Goal: Check status: Check status

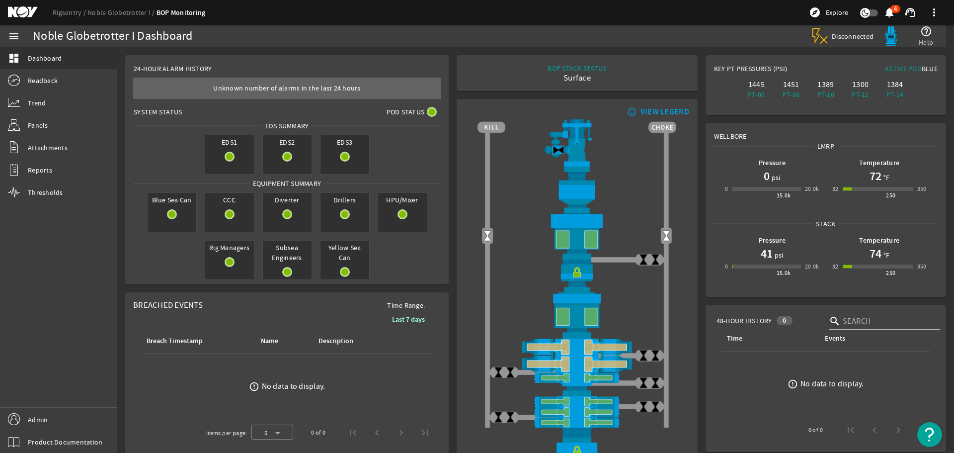
click at [26, 7] on mat-icon at bounding box center [30, 12] width 45 height 12
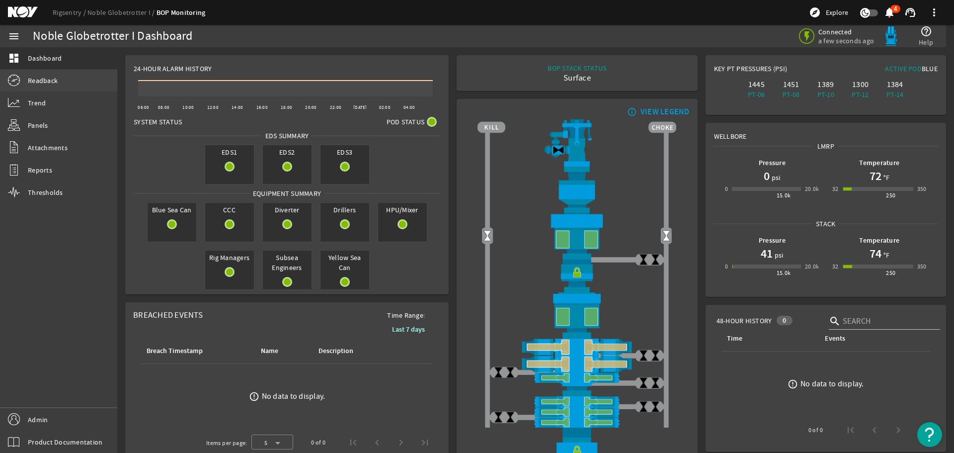
click at [40, 75] on link "Readback" at bounding box center [58, 81] width 117 height 22
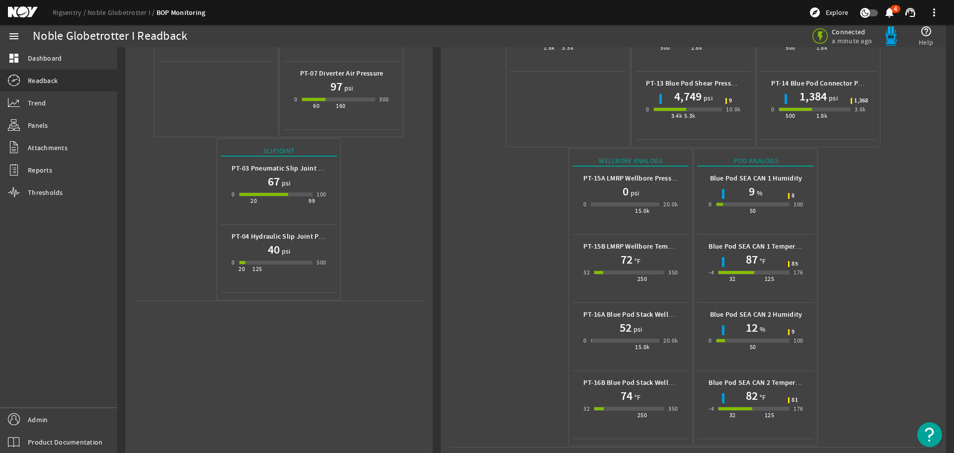
scroll to position [307, 0]
click at [10, 10] on mat-icon at bounding box center [30, 12] width 45 height 12
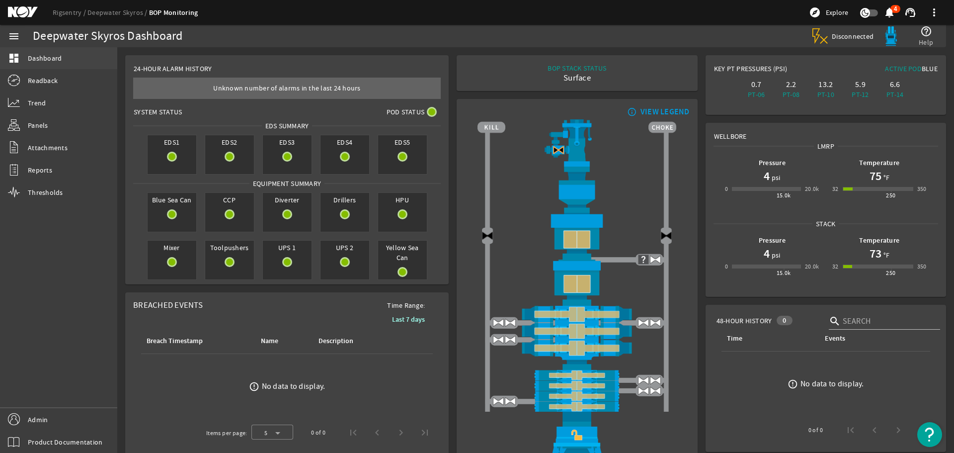
click at [40, 58] on span "Dashboard" at bounding box center [45, 58] width 34 height 10
click at [25, 9] on mat-icon at bounding box center [30, 12] width 45 height 12
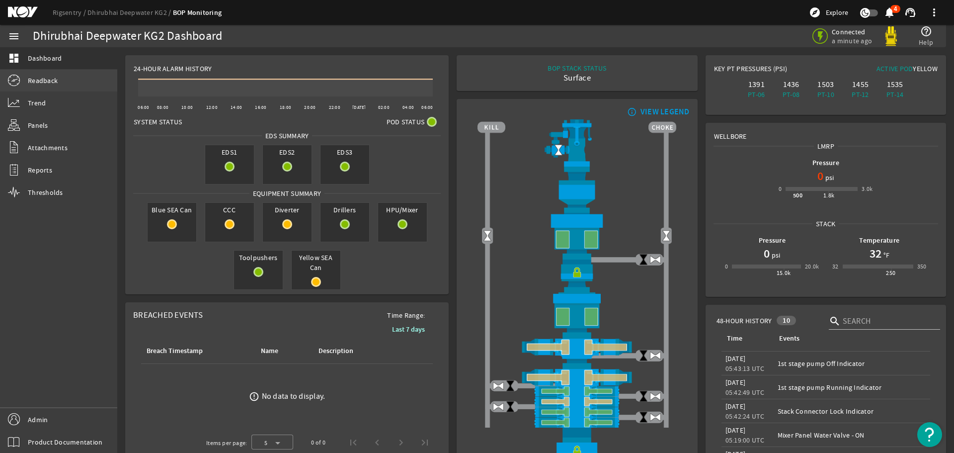
click at [52, 79] on span "Readback" at bounding box center [43, 81] width 30 height 10
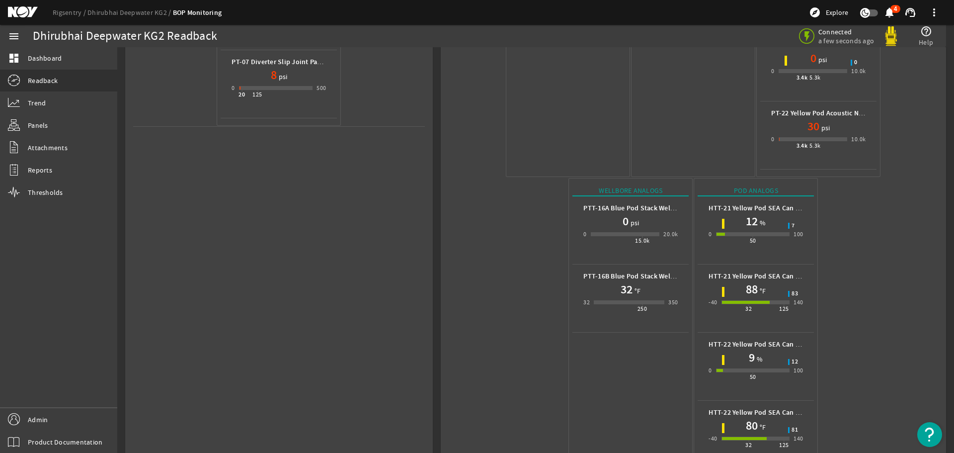
scroll to position [511, 0]
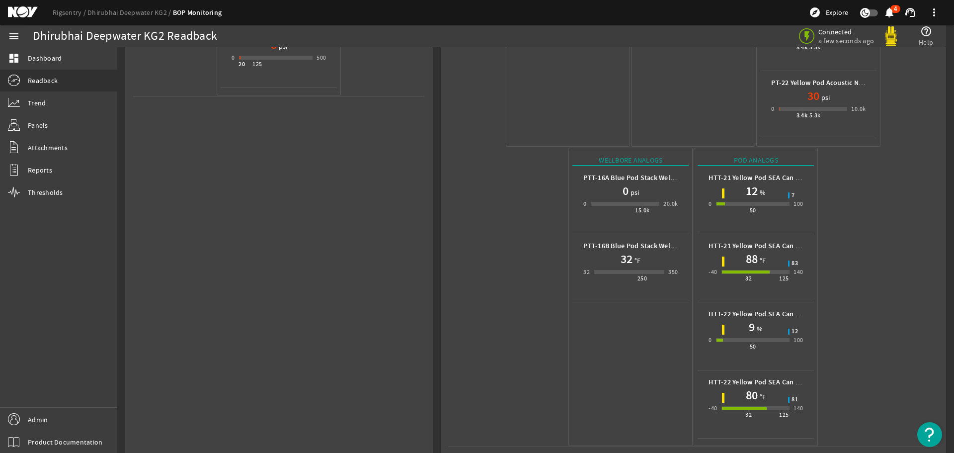
click at [20, 8] on mat-icon at bounding box center [30, 12] width 45 height 12
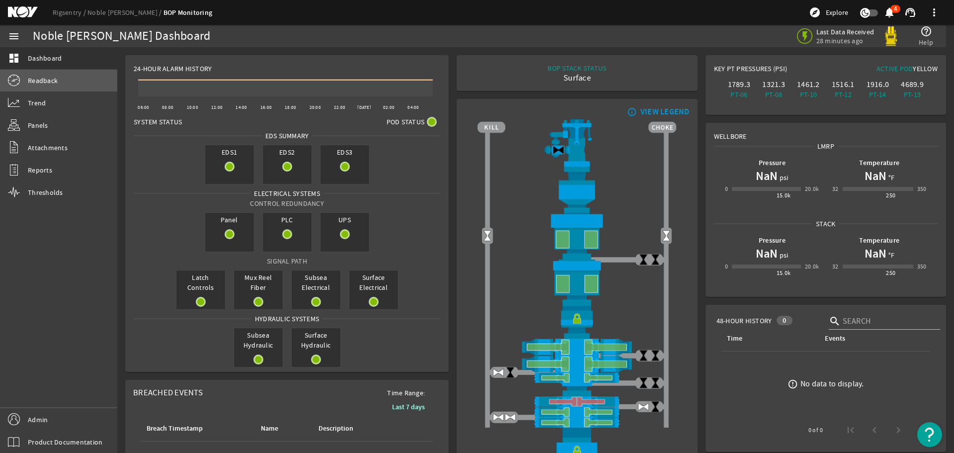
click at [39, 77] on span "Readback" at bounding box center [43, 81] width 30 height 10
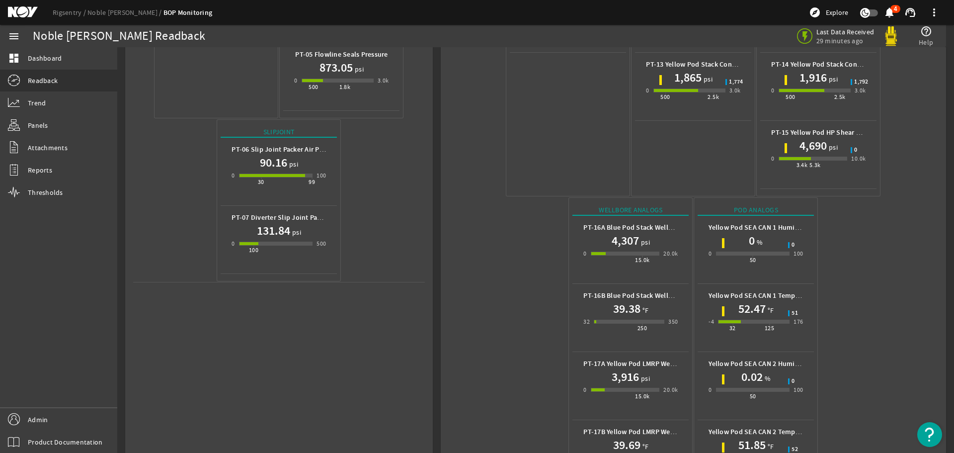
scroll to position [375, 0]
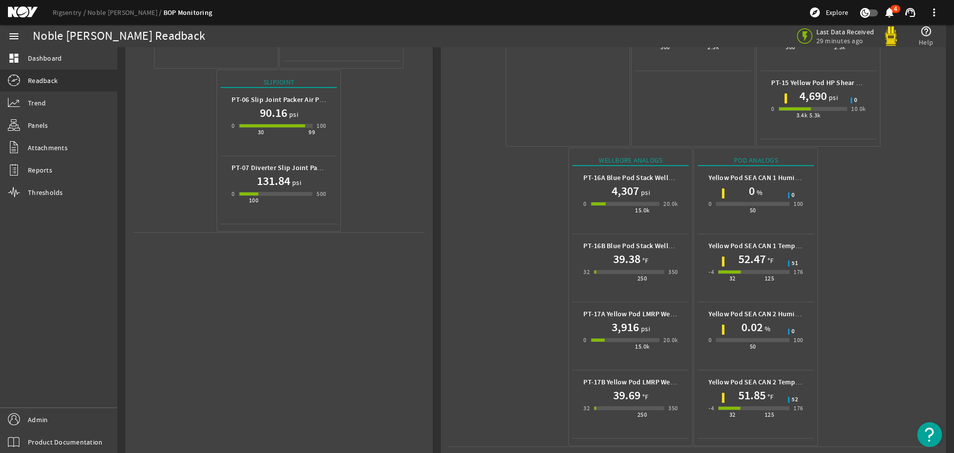
click at [22, 9] on mat-icon at bounding box center [30, 12] width 45 height 12
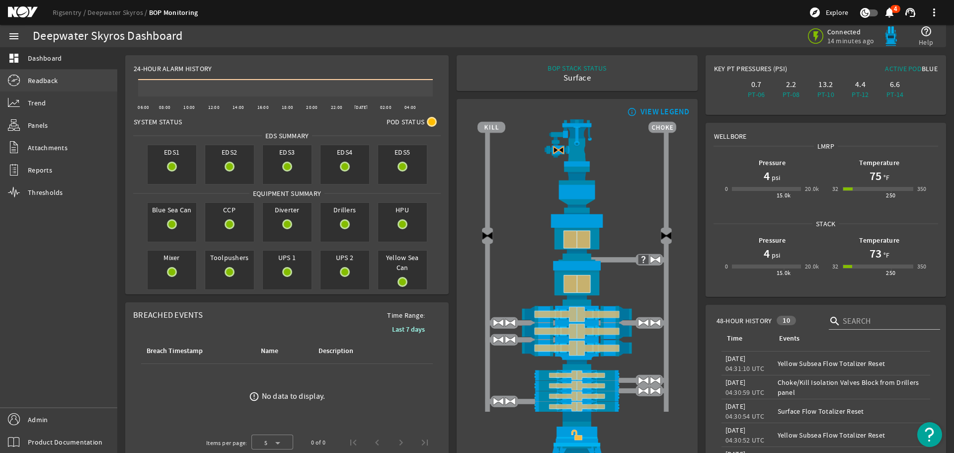
click at [37, 80] on span "Readback" at bounding box center [43, 81] width 30 height 10
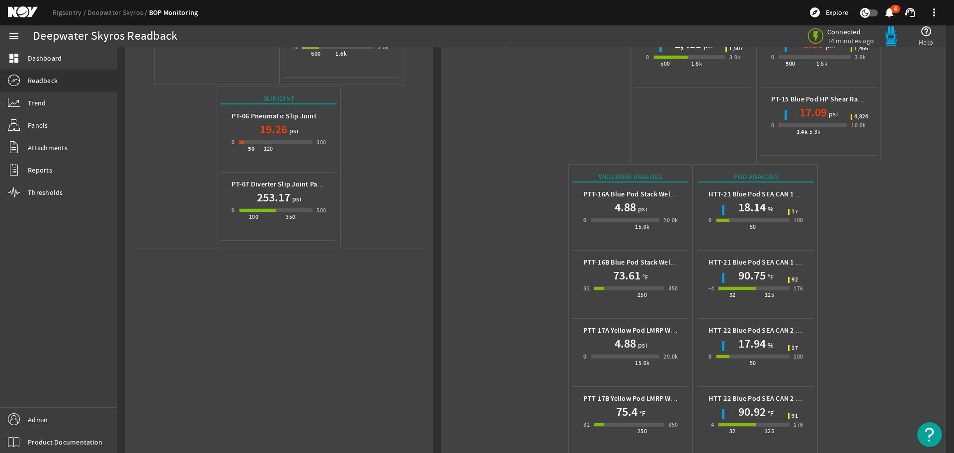
scroll to position [375, 0]
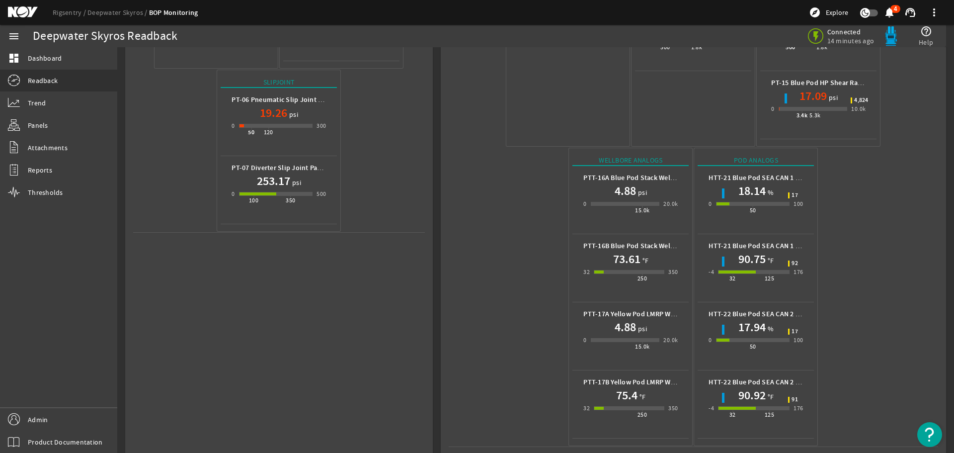
click at [9, 9] on mat-icon at bounding box center [30, 12] width 45 height 12
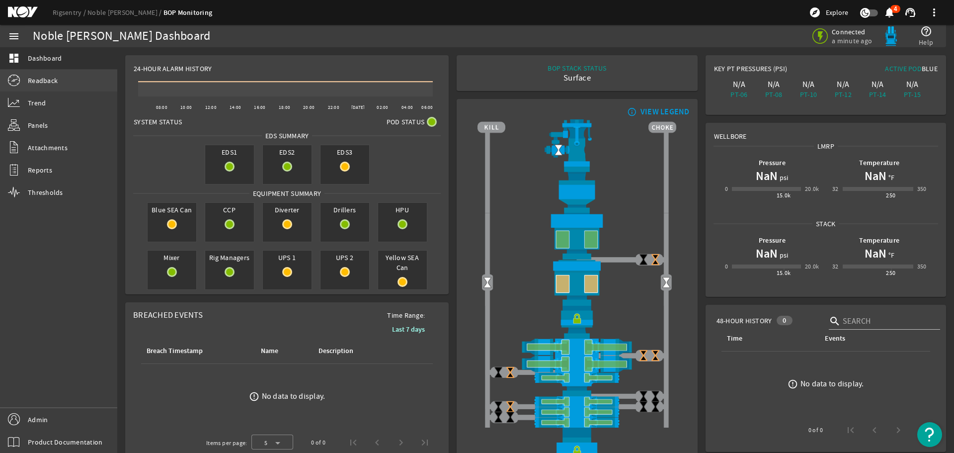
click at [53, 82] on span "Readback" at bounding box center [43, 81] width 30 height 10
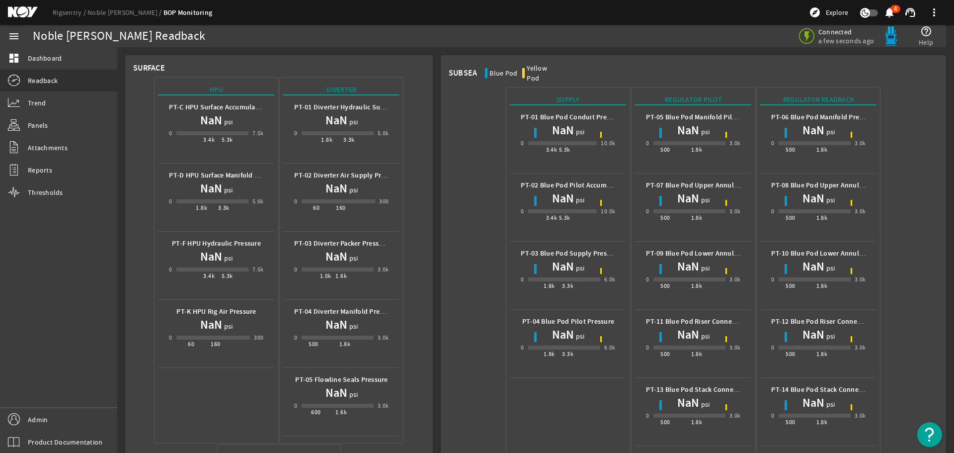
click at [16, 10] on mat-icon at bounding box center [30, 12] width 45 height 12
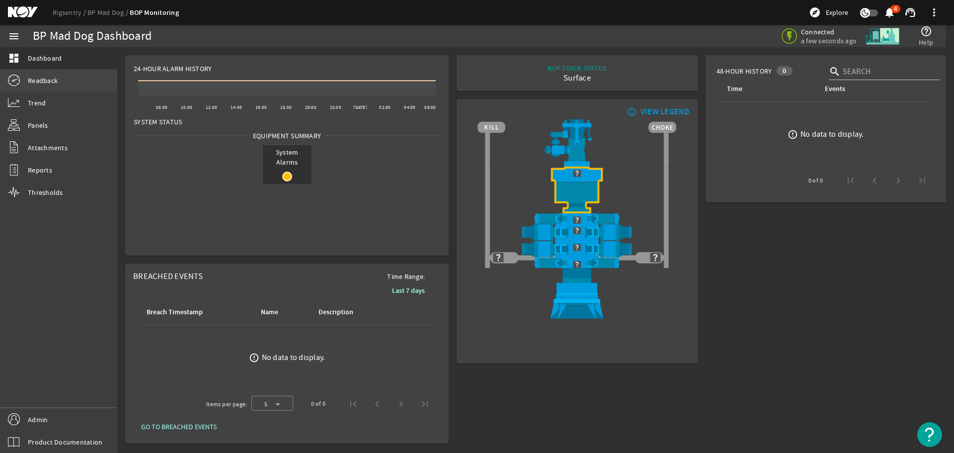
click at [48, 79] on span "Readback" at bounding box center [43, 81] width 30 height 10
click at [11, 7] on mat-icon at bounding box center [30, 12] width 45 height 12
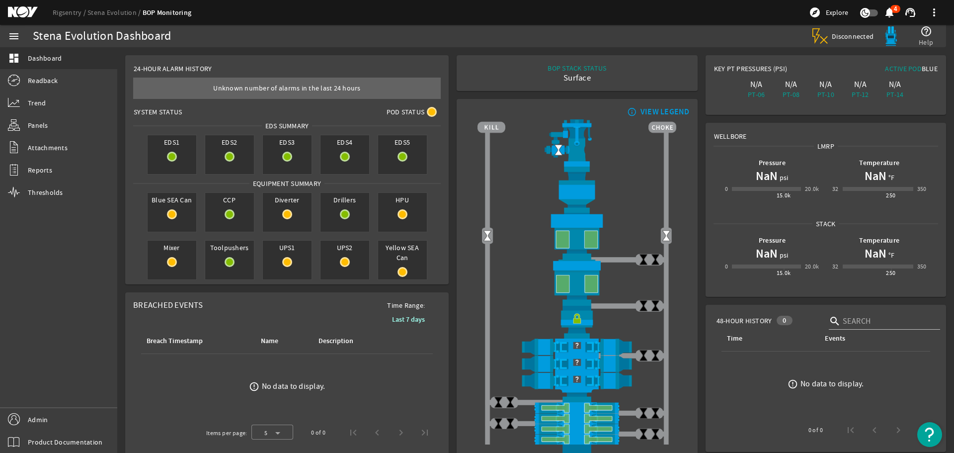
click at [24, 11] on mat-icon at bounding box center [30, 12] width 45 height 12
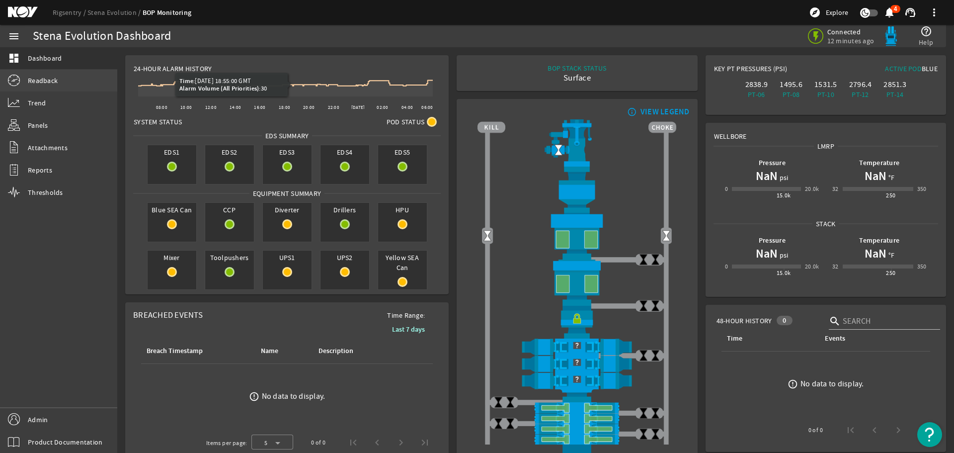
click at [54, 79] on span "Readback" at bounding box center [43, 81] width 30 height 10
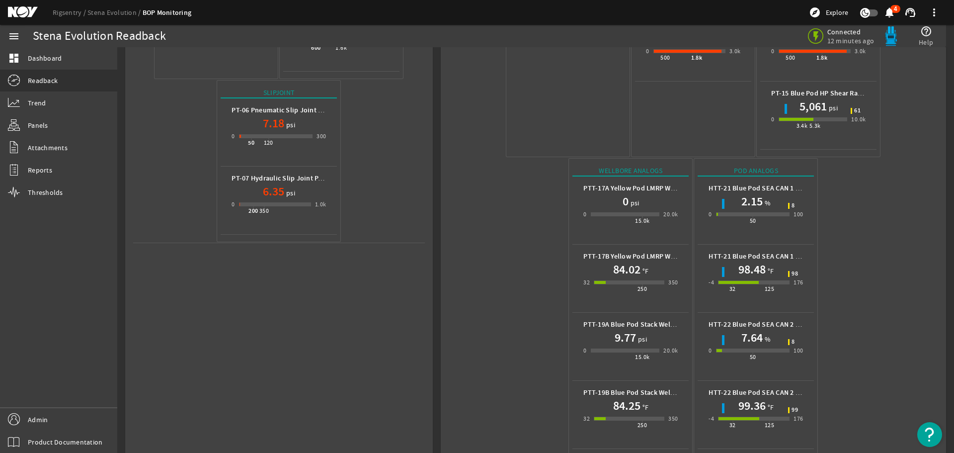
scroll to position [375, 0]
